Goal: Task Accomplishment & Management: Manage account settings

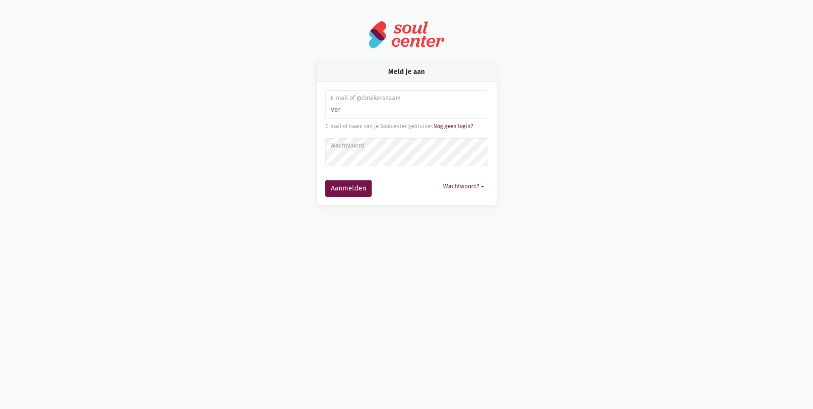
type input "[EMAIL_ADDRESS][DOMAIN_NAME]"
click at [352, 188] on button "Aanmelden" at bounding box center [348, 188] width 46 height 17
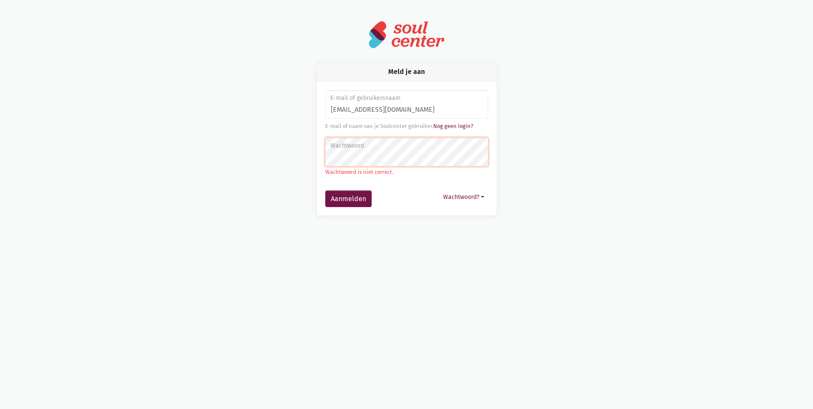
click at [332, 150] on label "Wachtwoord" at bounding box center [406, 145] width 152 height 9
click at [349, 198] on button "Aanmelden" at bounding box center [348, 198] width 46 height 17
click at [468, 197] on button "Wachtwoord?" at bounding box center [463, 196] width 49 height 13
click at [397, 218] on link "Aanmelden zonder wachtwoord" at bounding box center [422, 217] width 130 height 14
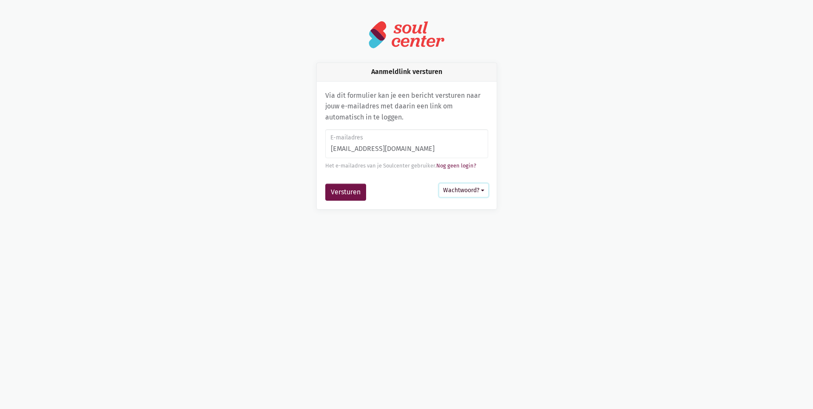
click at [465, 190] on button "Wachtwoord?" at bounding box center [463, 190] width 49 height 13
click at [422, 226] on link "Wachtwoord instellen" at bounding box center [433, 225] width 109 height 14
type input "[EMAIL_ADDRESS][DOMAIN_NAME]"
click at [342, 191] on button "Versturen" at bounding box center [345, 192] width 41 height 17
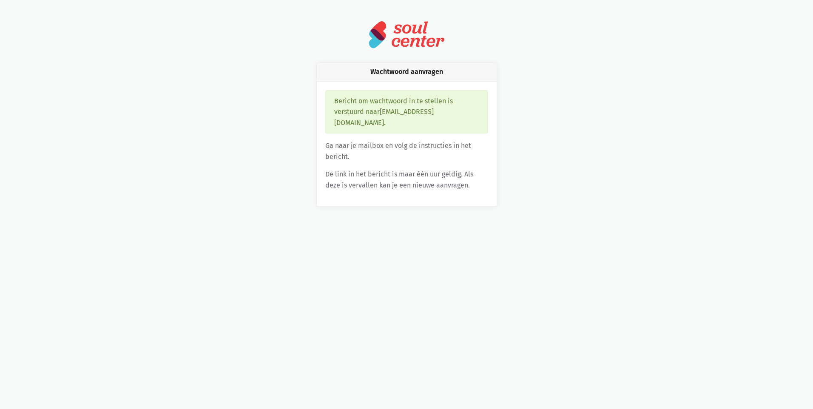
click at [369, 97] on div "Bericht om wachtwoord in te stellen is verstuurd naar [EMAIL_ADDRESS][DOMAIN_NA…" at bounding box center [406, 112] width 163 height 44
